Goal: Task Accomplishment & Management: Complete application form

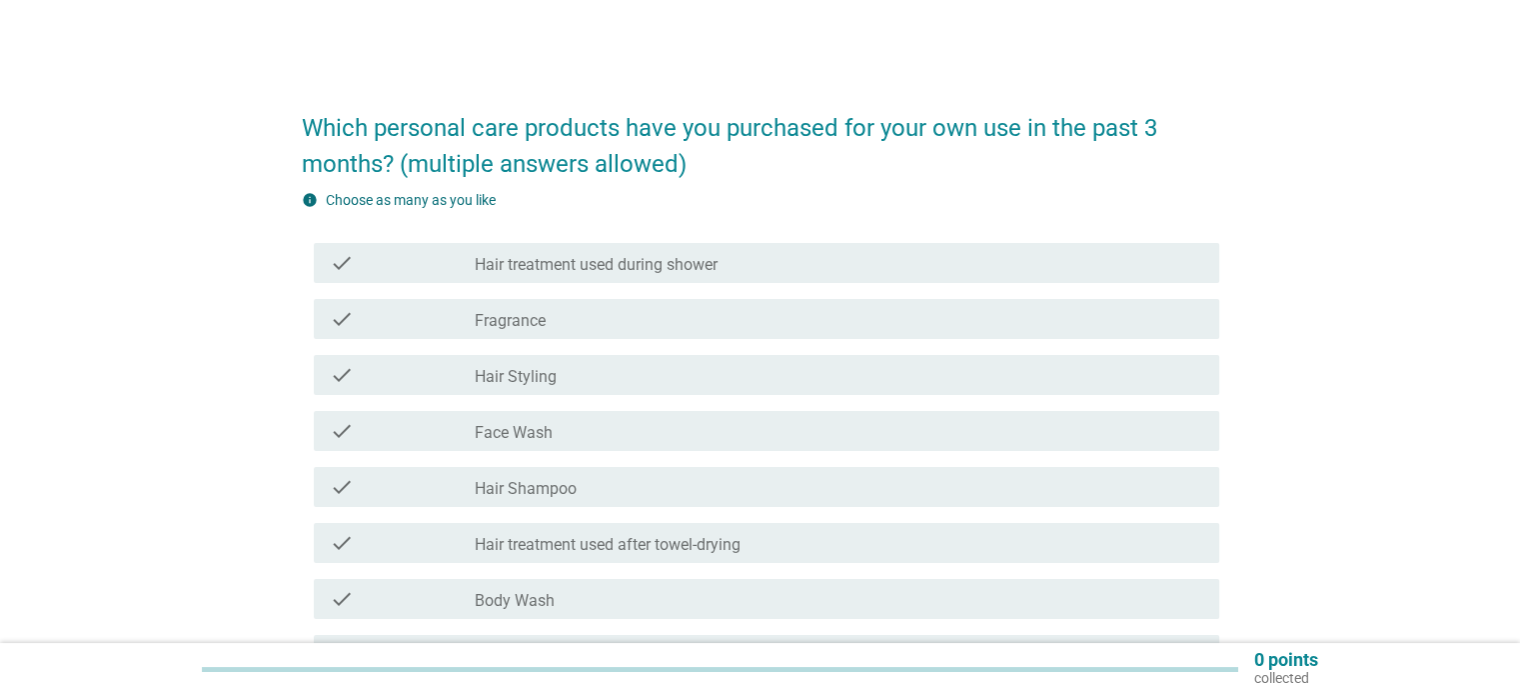
click at [224, 313] on div "Which personal care products have you purchased for your own use in the past 3 …" at bounding box center [760, 542] width 1425 height 937
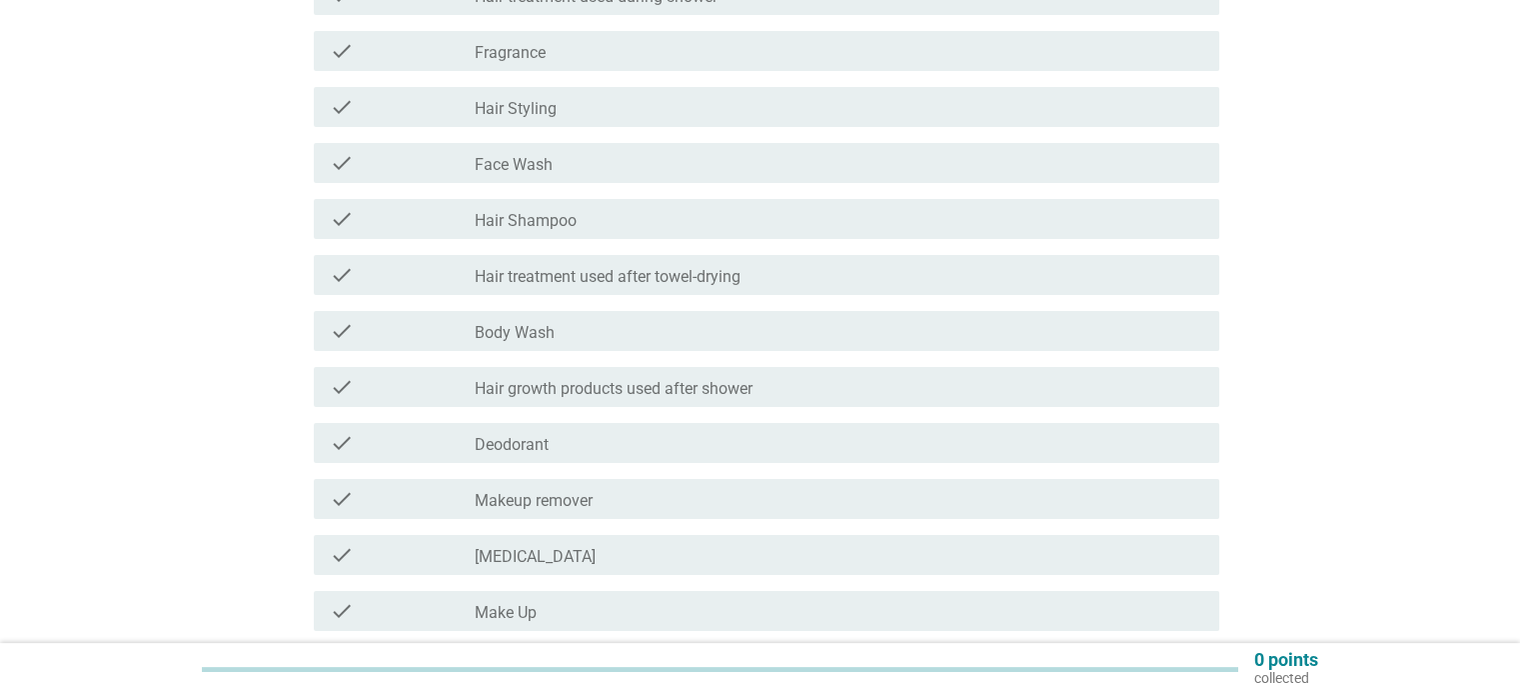
scroll to position [300, 0]
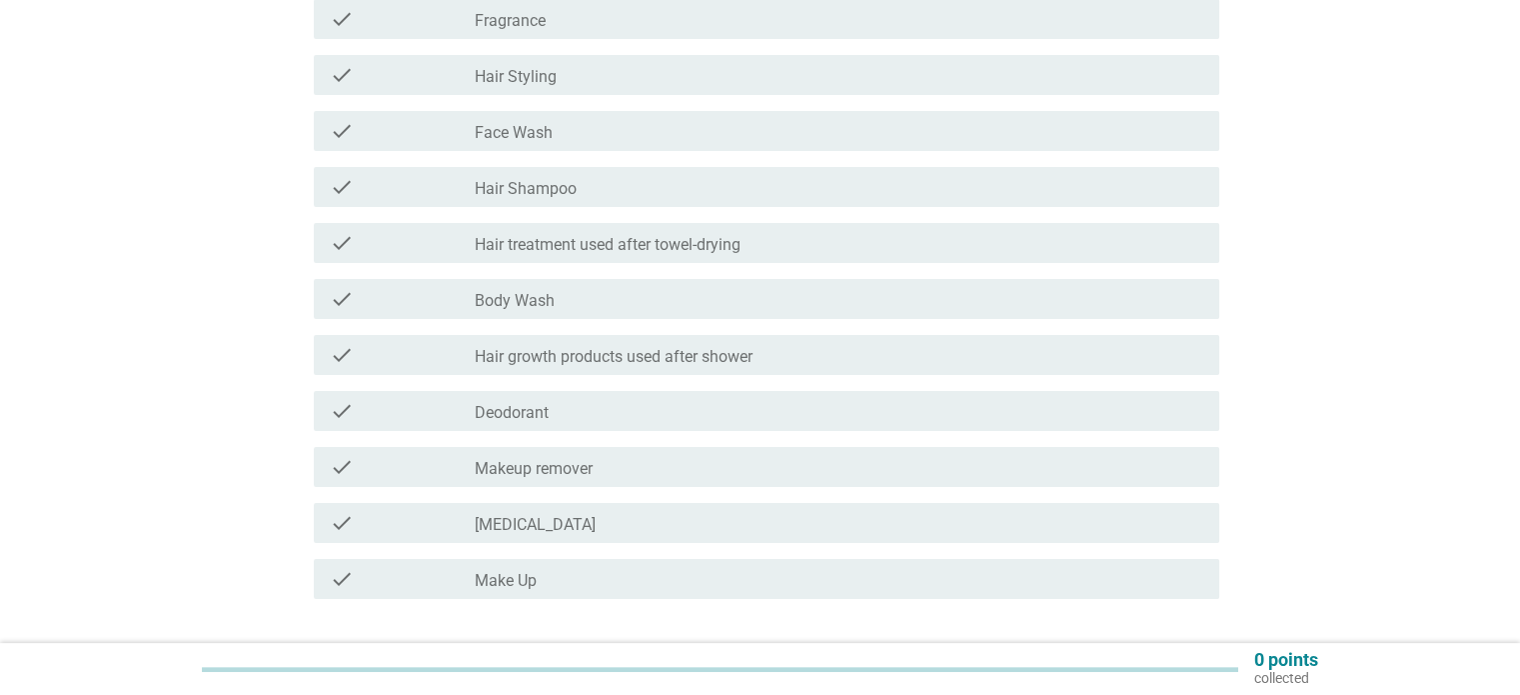
click at [524, 191] on label "Hair Shampoo" at bounding box center [526, 189] width 102 height 20
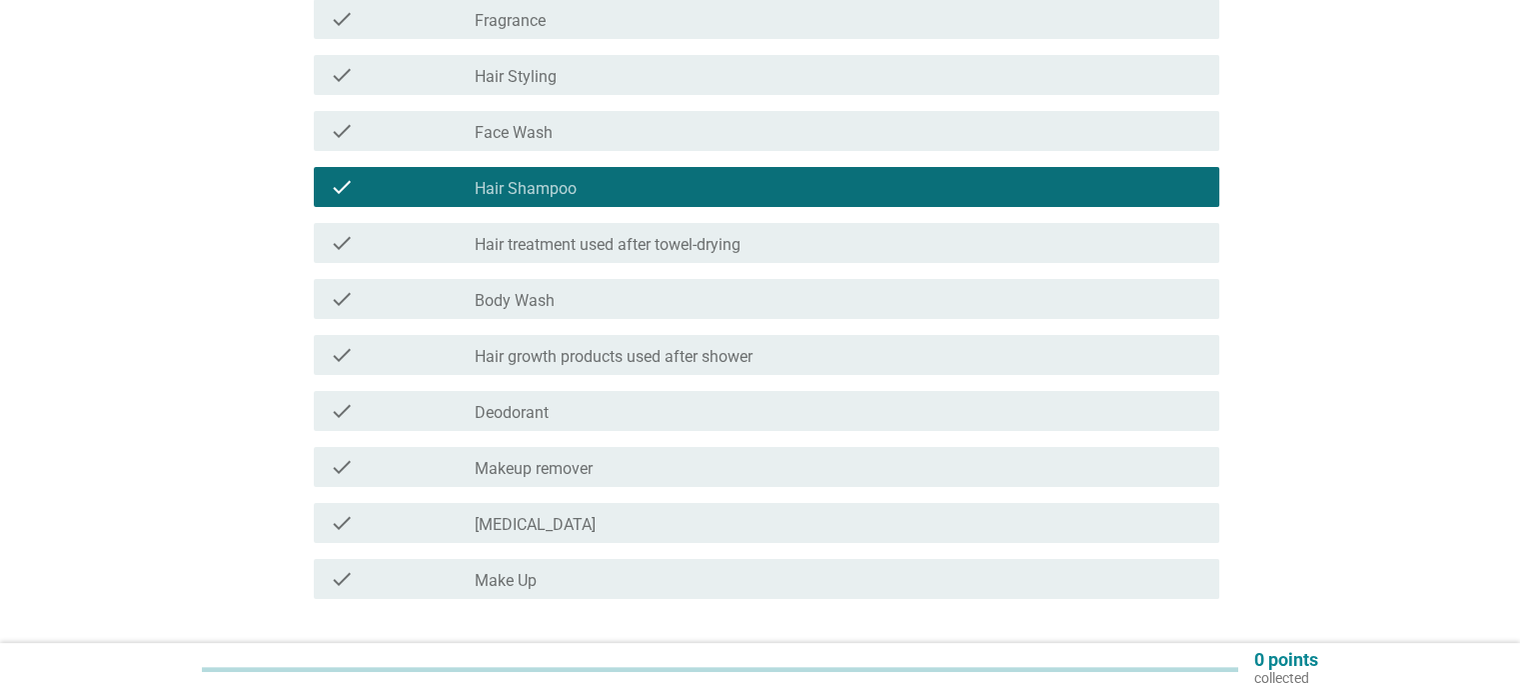
click at [403, 307] on div "check" at bounding box center [403, 299] width 146 height 24
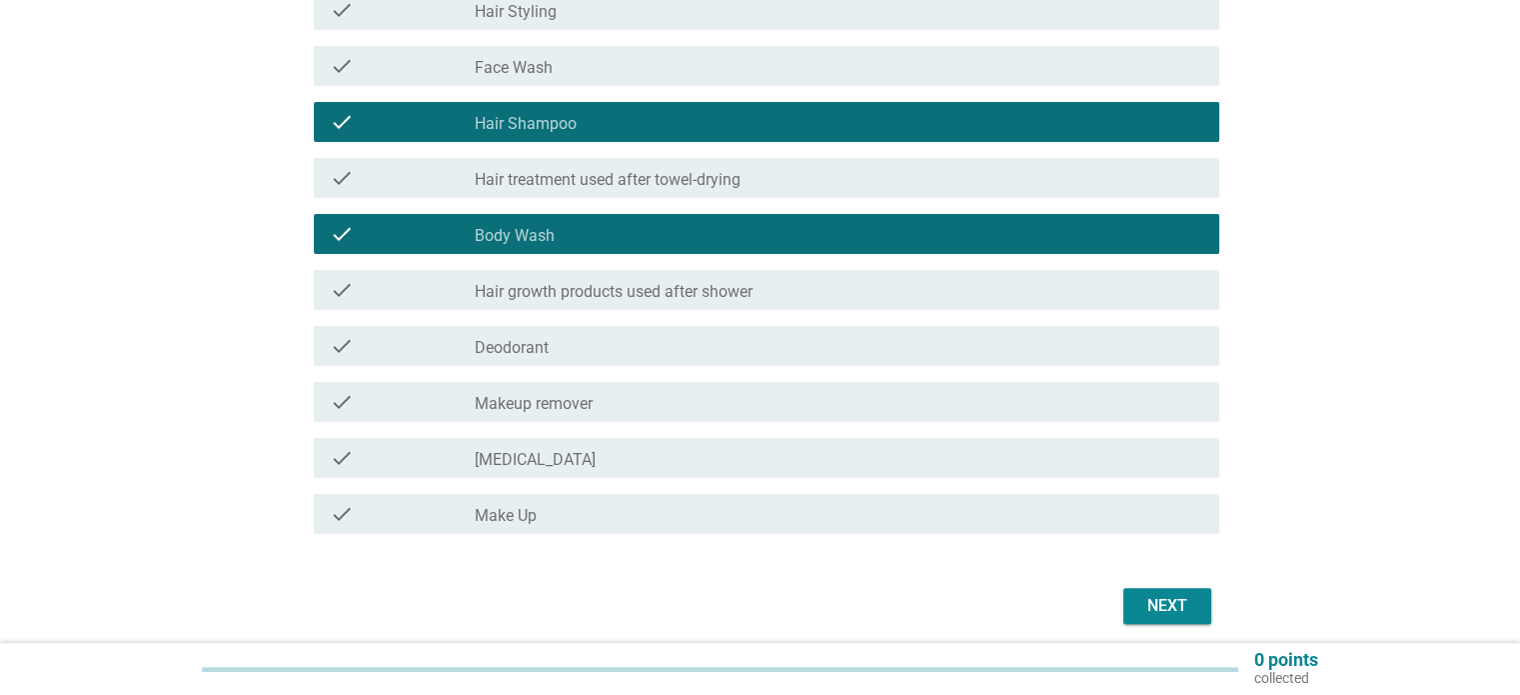
scroll to position [400, 0]
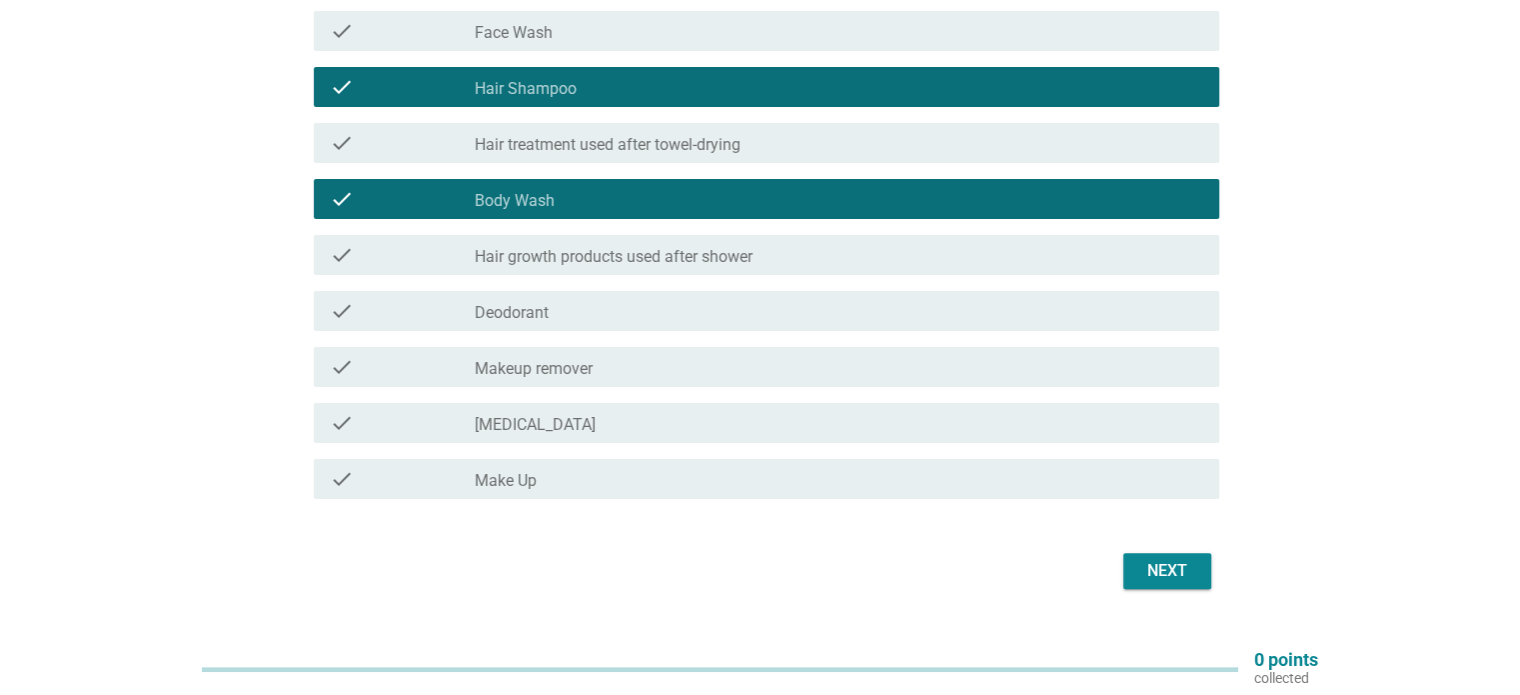
click at [1159, 564] on div "Next" at bounding box center [1168, 571] width 56 height 24
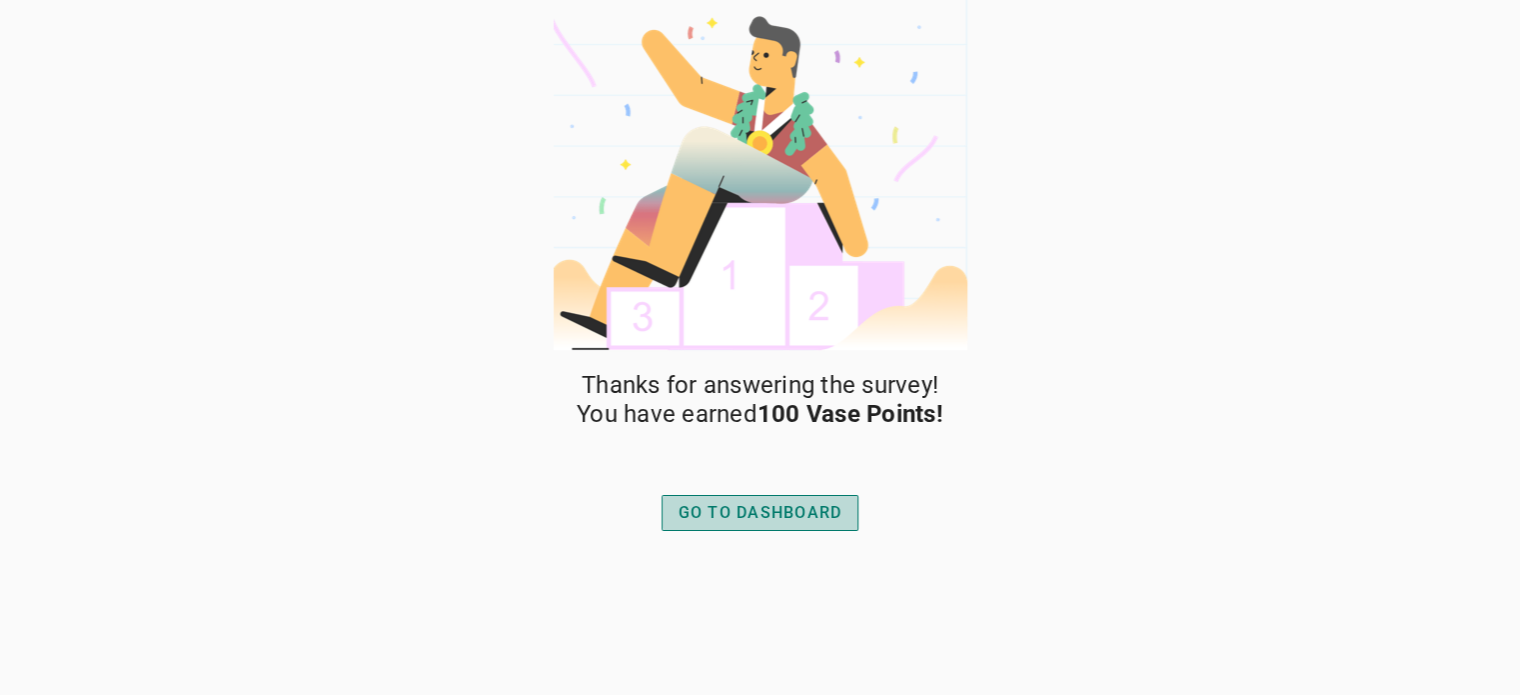
click at [752, 515] on div "GO TO DASHBOARD" at bounding box center [761, 513] width 164 height 24
